Goal: Navigation & Orientation: Understand site structure

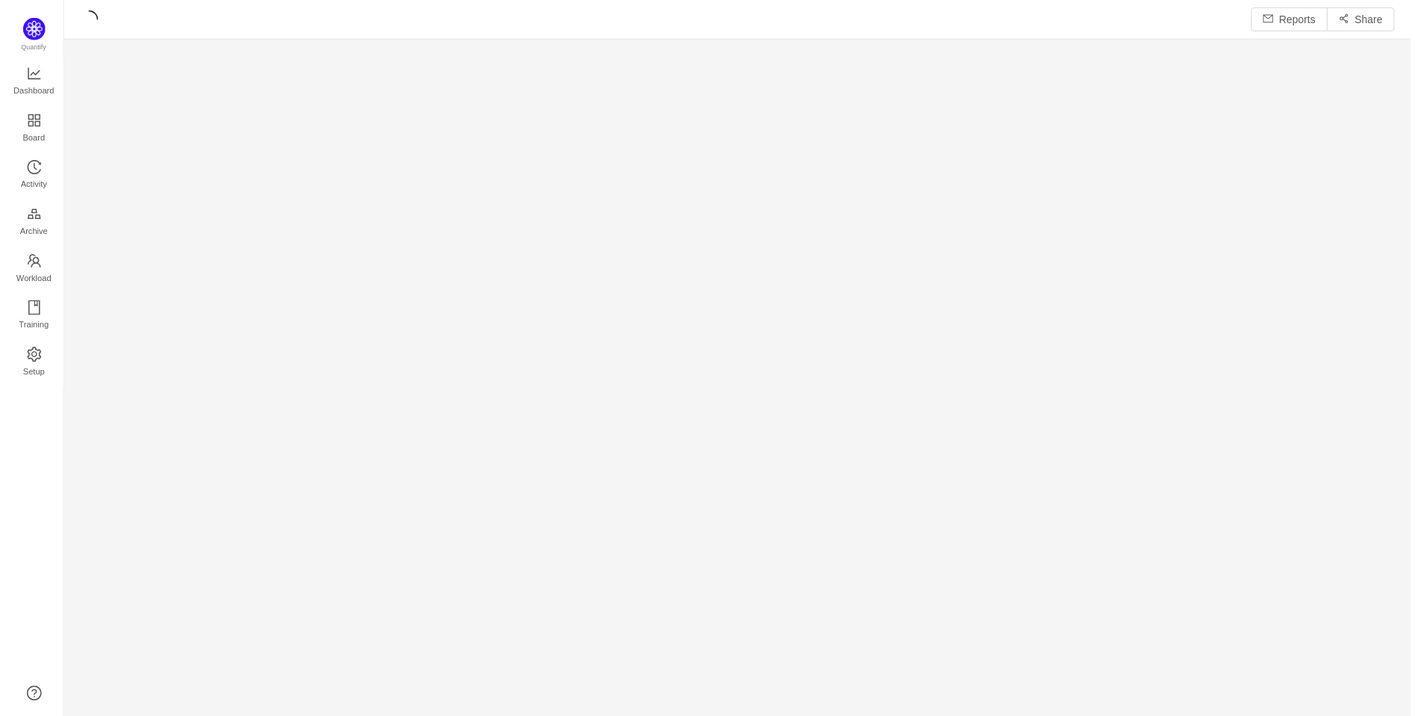
scroll to position [691, 1318]
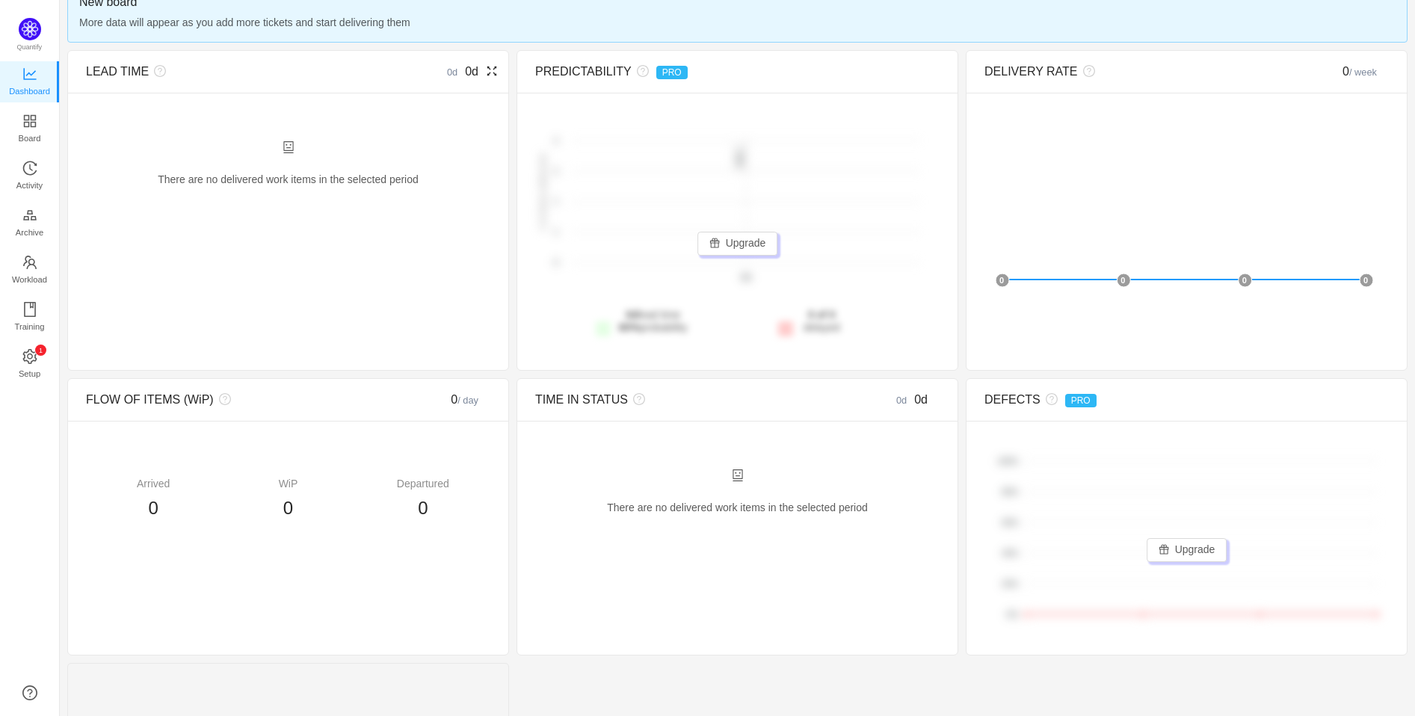
scroll to position [83, 0]
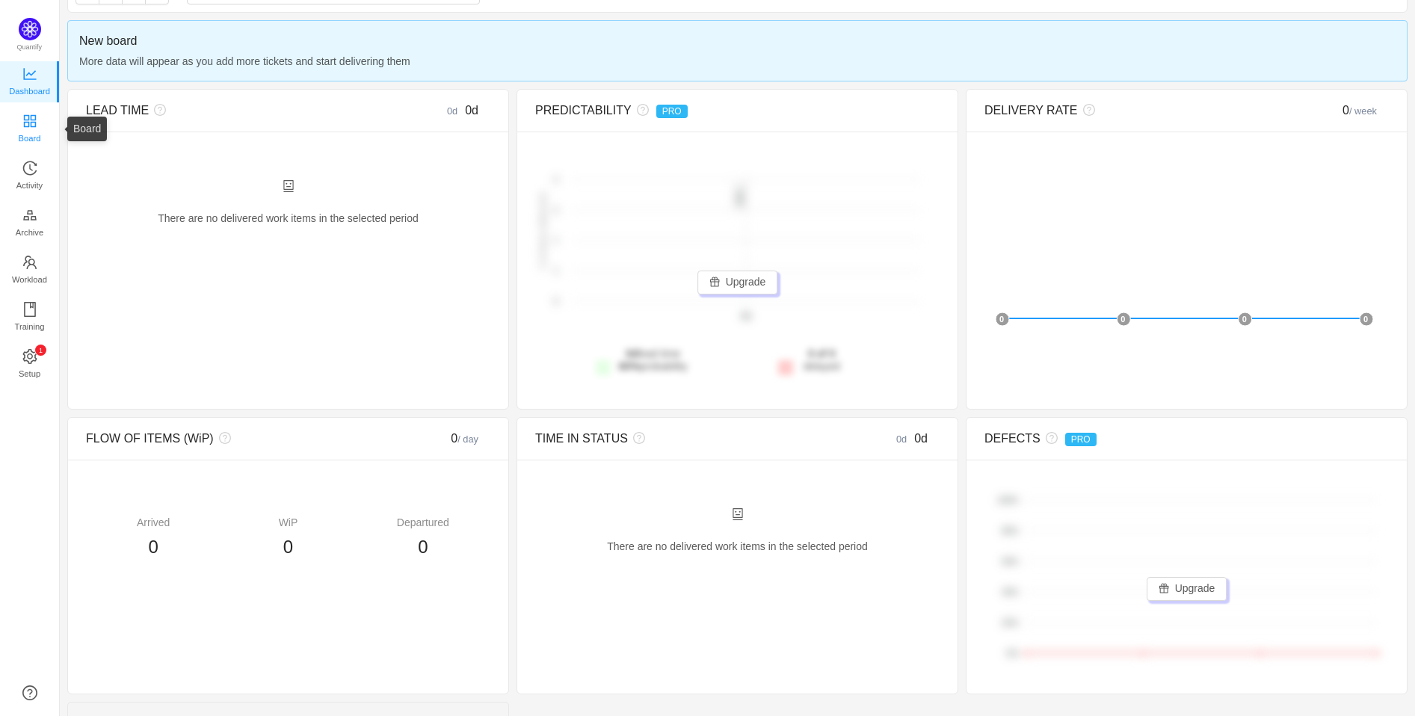
click at [30, 125] on span "Board" at bounding box center [30, 138] width 22 height 30
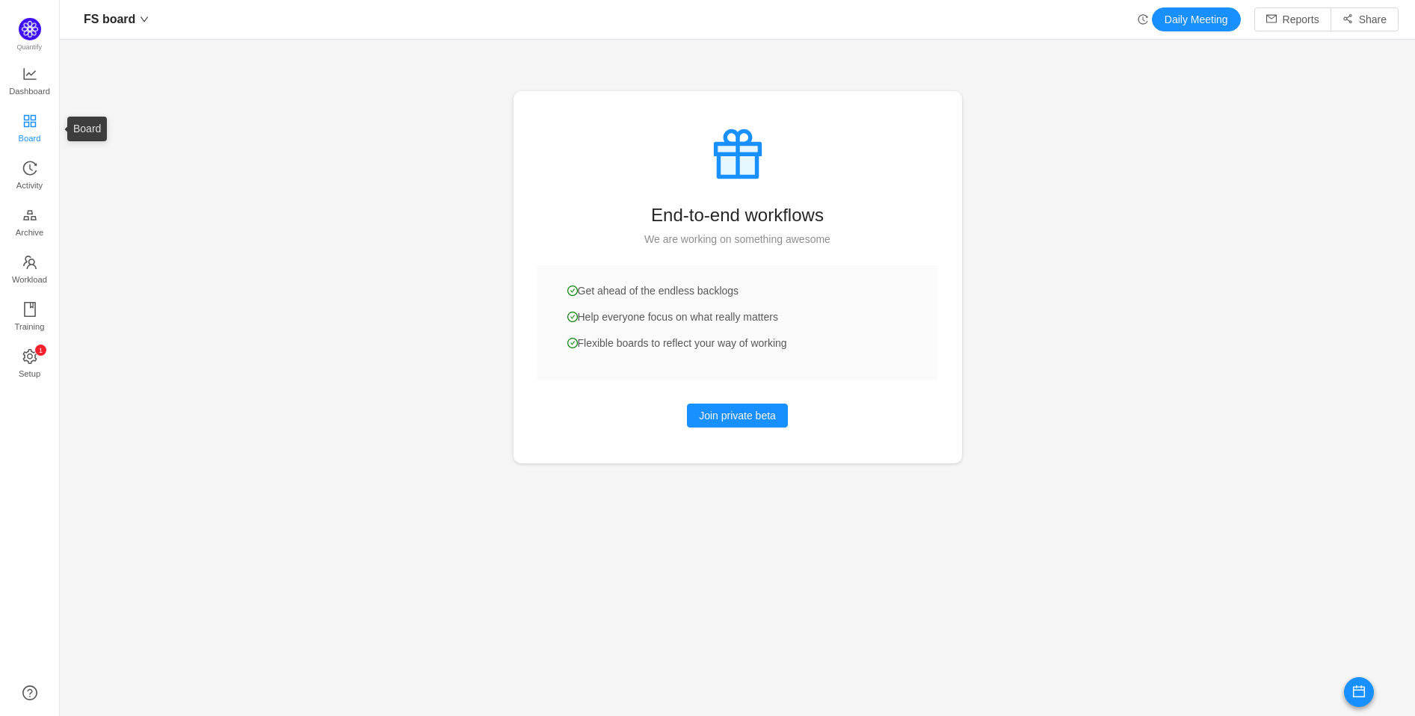
click at [22, 126] on span "Board" at bounding box center [30, 138] width 22 height 30
click at [36, 179] on span "Activity" at bounding box center [29, 185] width 26 height 30
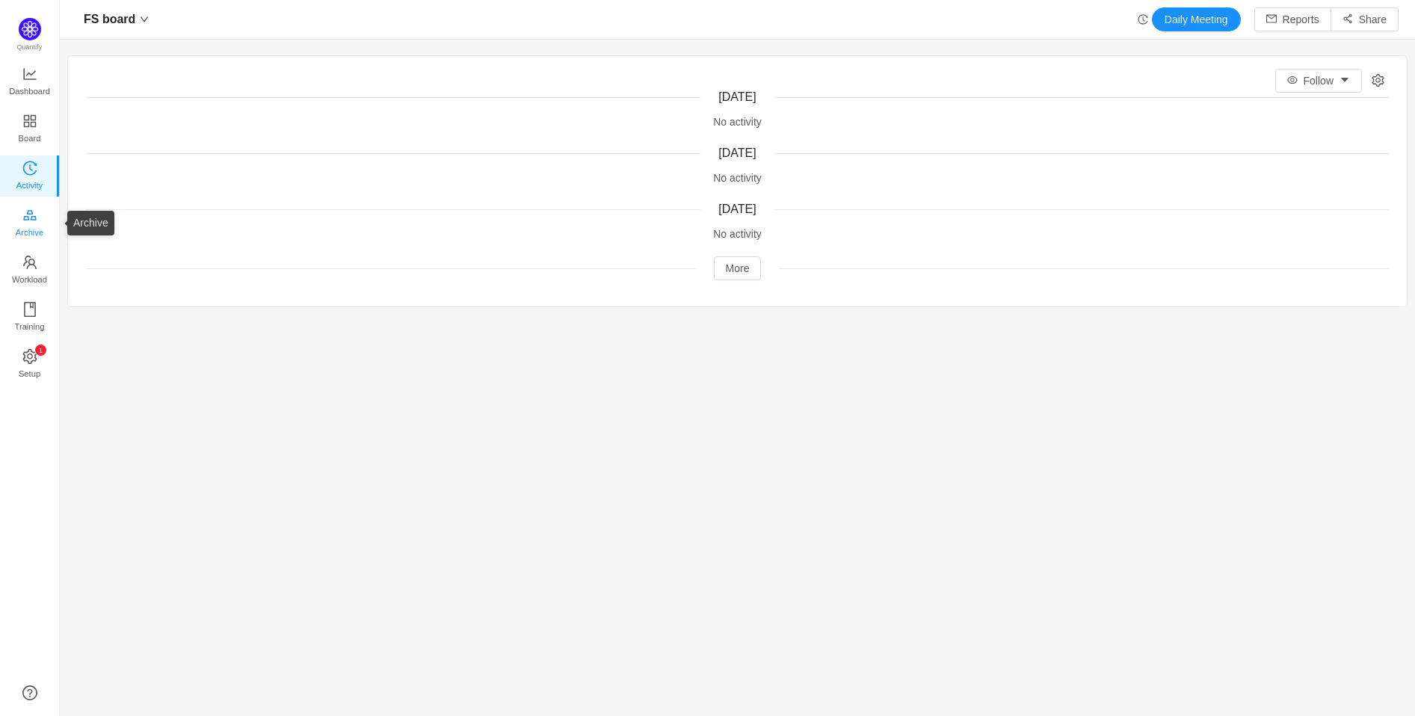
click at [37, 223] on span "Archive" at bounding box center [30, 232] width 28 height 30
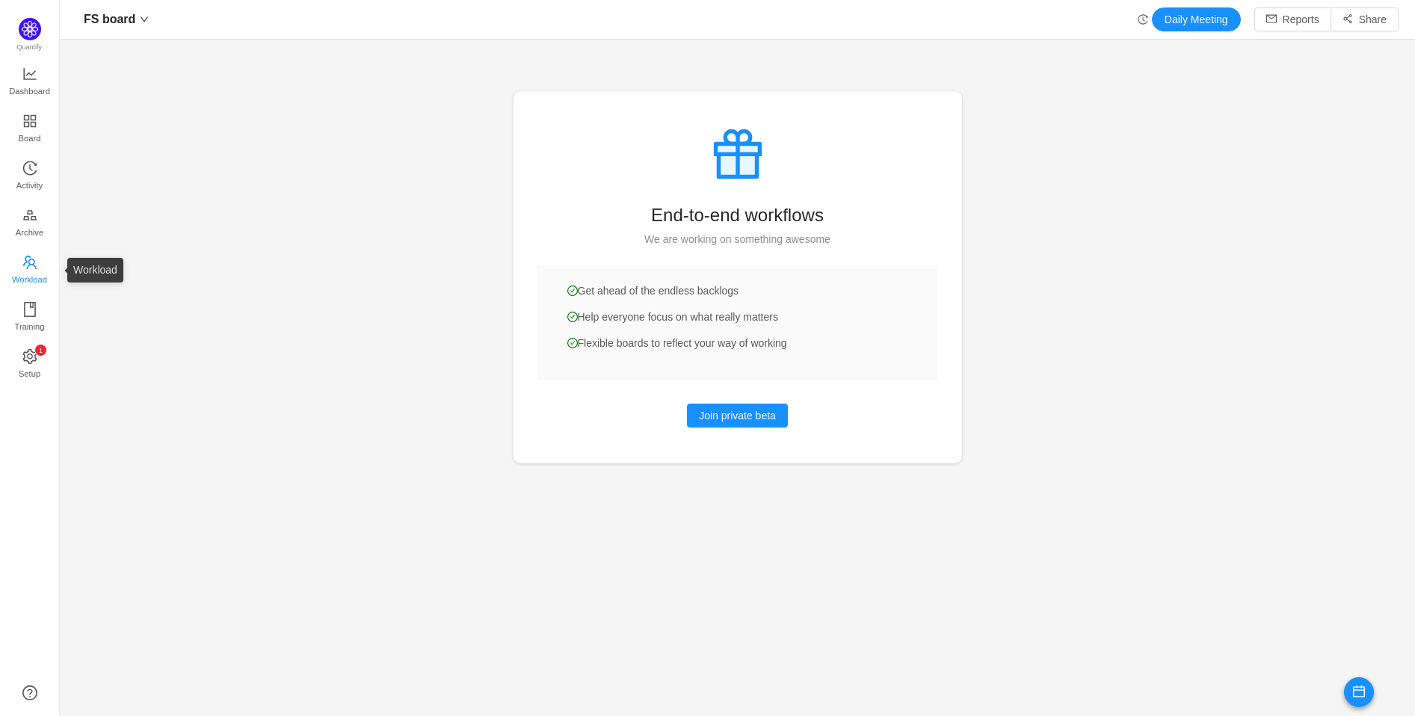
click at [37, 274] on span "Workload" at bounding box center [29, 280] width 35 height 30
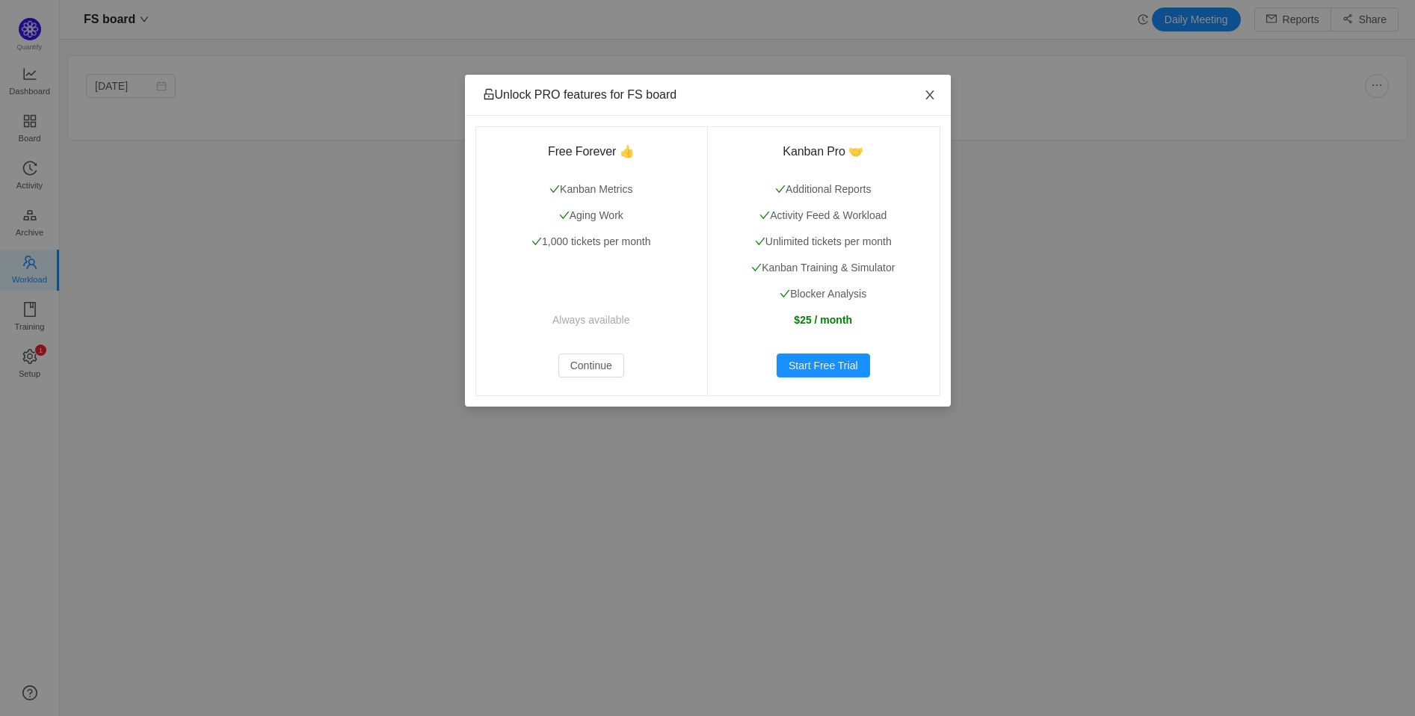
click at [929, 90] on icon "icon: close" at bounding box center [930, 95] width 12 height 12
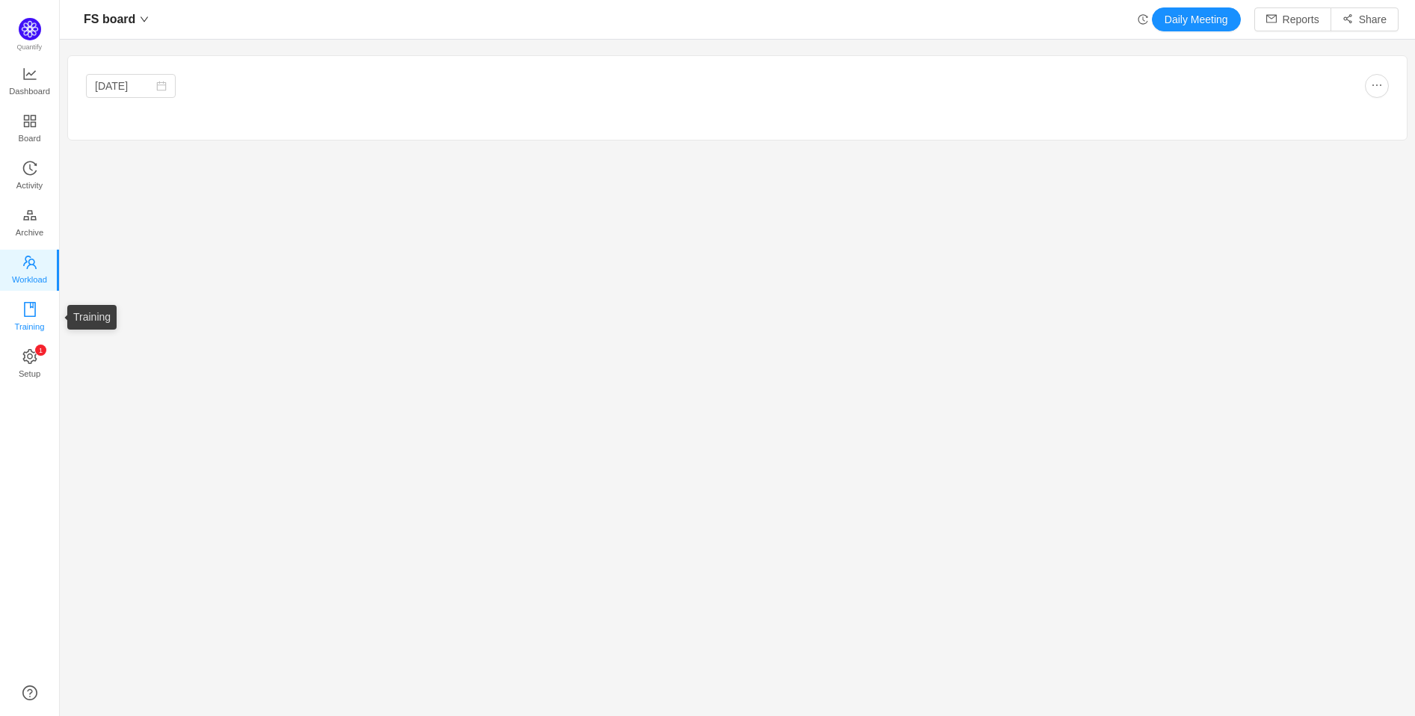
click at [30, 327] on span "Training" at bounding box center [29, 327] width 30 height 30
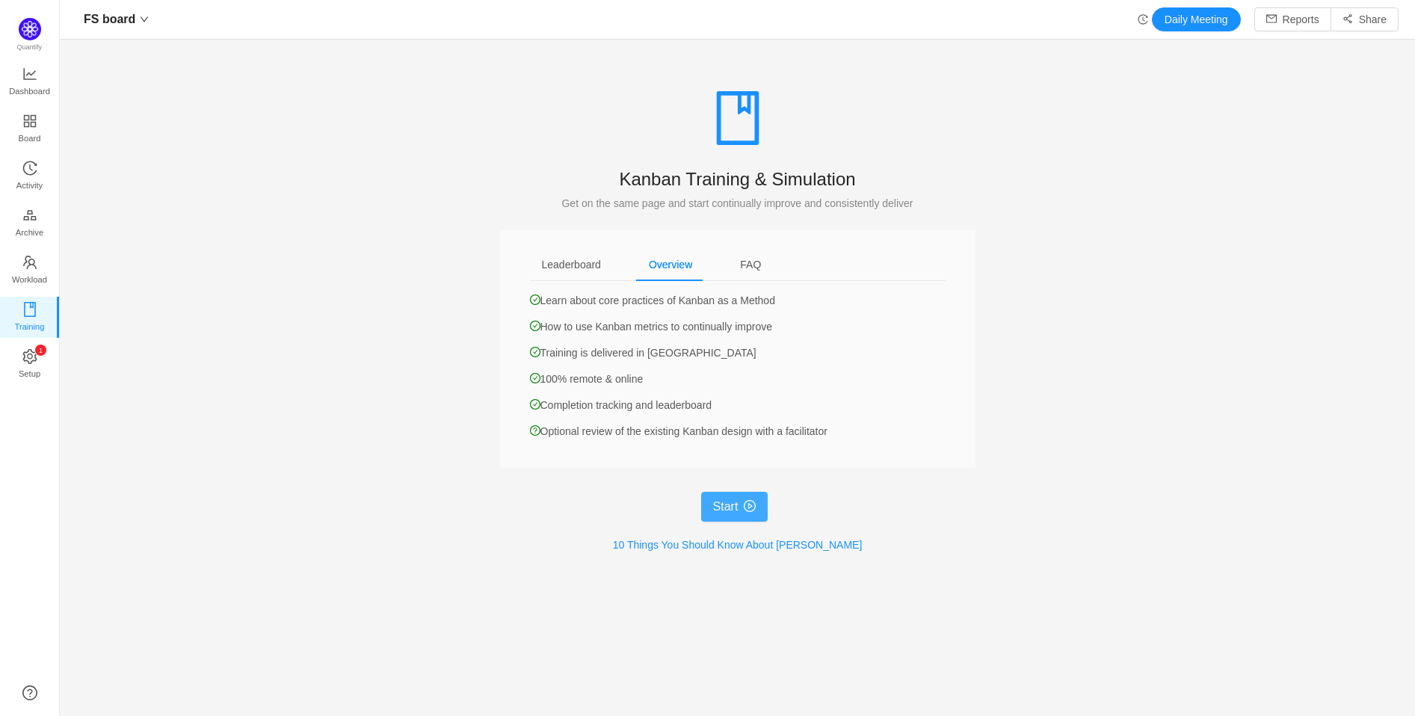
click at [727, 510] on button "Start" at bounding box center [734, 507] width 67 height 30
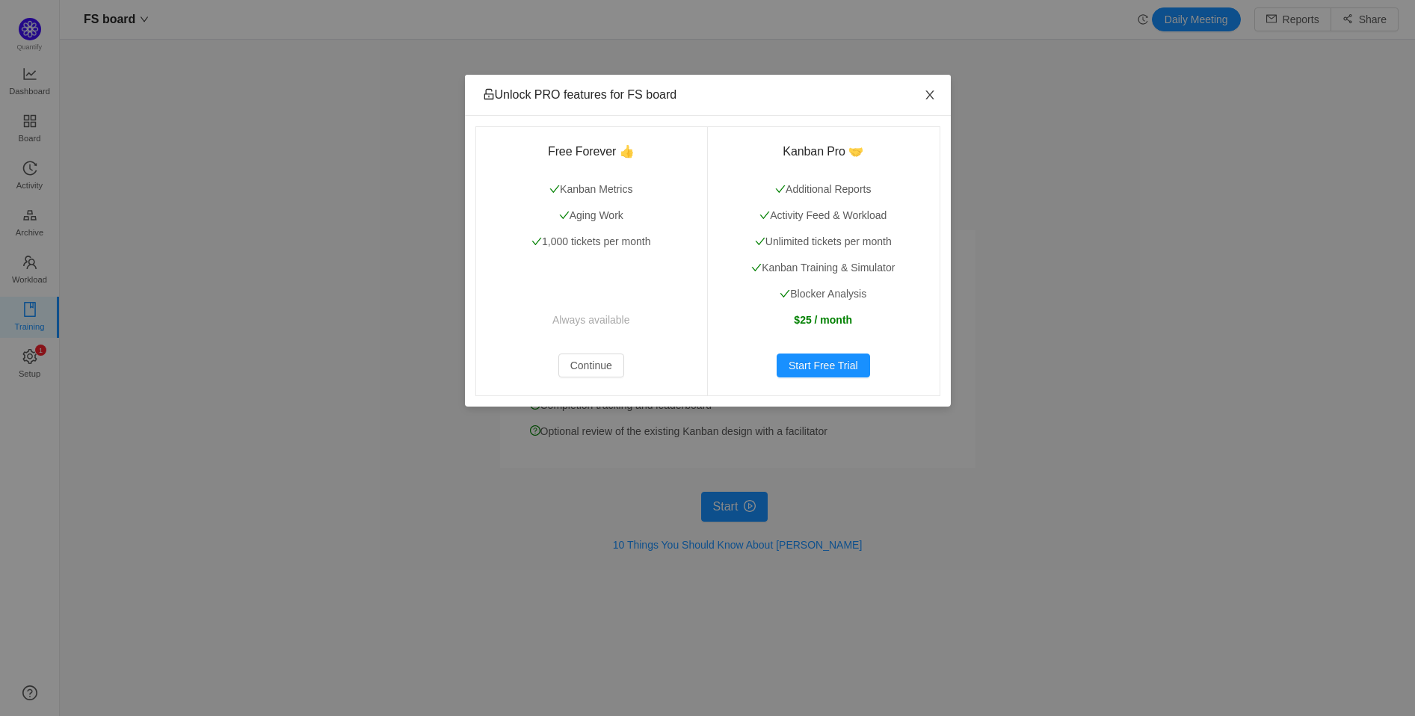
click at [939, 94] on span "Close" at bounding box center [930, 96] width 42 height 42
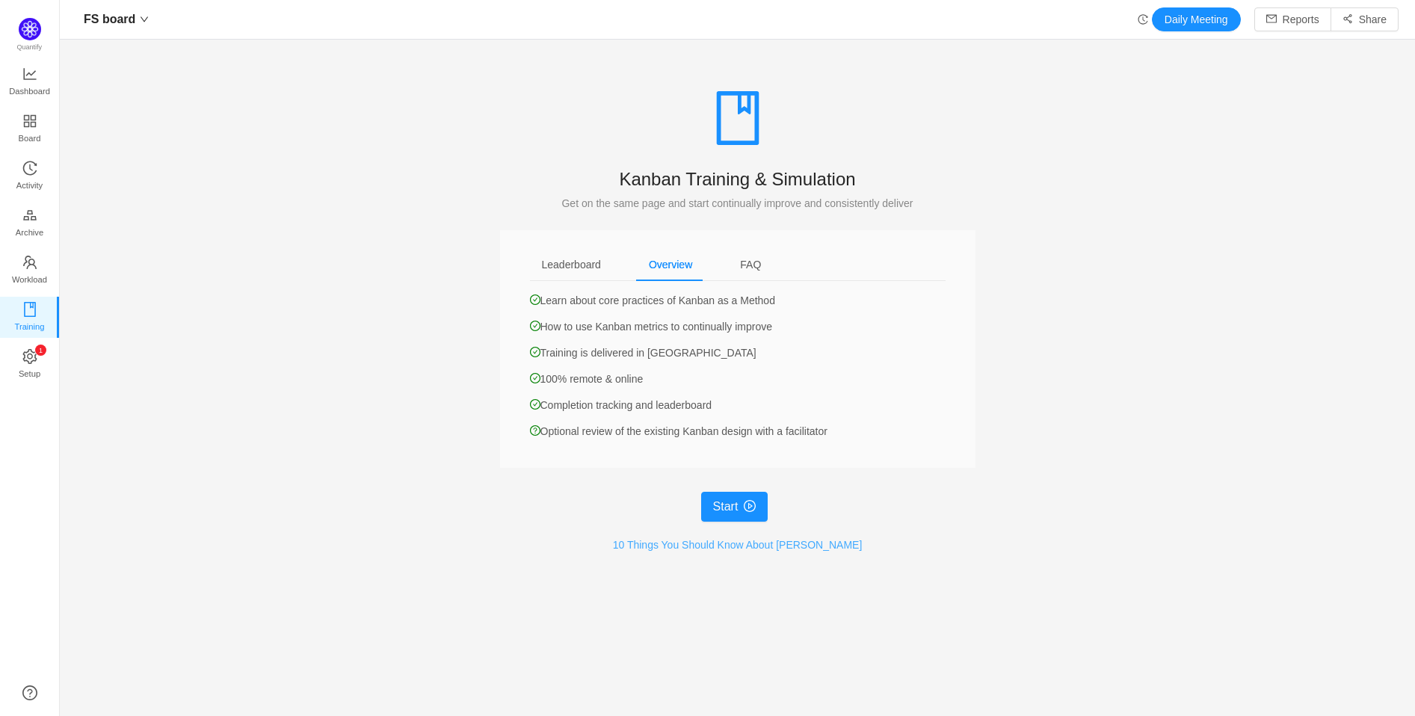
click at [770, 547] on link "10 Things You Should Know About [PERSON_NAME]" at bounding box center [738, 545] width 250 height 12
click at [23, 361] on span "Setup" at bounding box center [30, 374] width 22 height 30
